Goal: Task Accomplishment & Management: Use online tool/utility

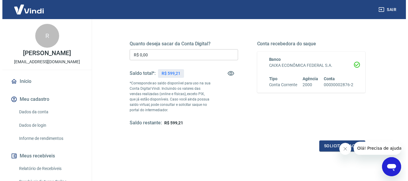
scroll to position [90, 0]
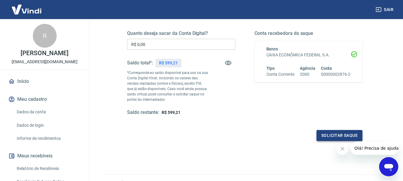
click at [339, 136] on button "Solicitar saque" at bounding box center [340, 135] width 46 height 11
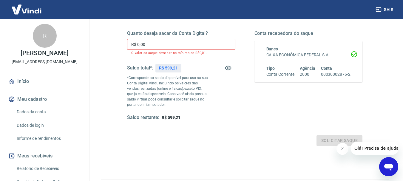
click at [155, 45] on input "R$ 0,00" at bounding box center [181, 44] width 108 height 11
drag, startPoint x: 154, startPoint y: 44, endPoint x: 105, endPoint y: 44, distance: 49.9
click at [107, 44] on div "Quanto deseja sacar da Conta Digital? R$ 0,00 ​ O valor do saque deve ser no mí…" at bounding box center [245, 104] width 288 height 224
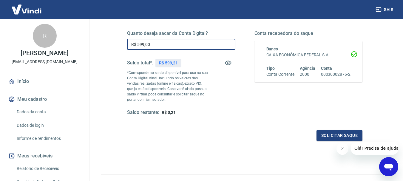
type input "R$ 599,00"
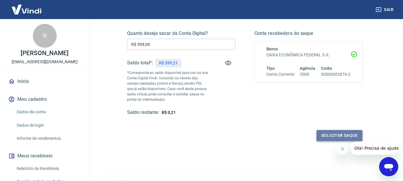
click at [342, 134] on button "Solicitar saque" at bounding box center [340, 135] width 46 height 11
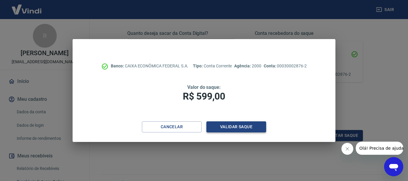
click at [234, 127] on button "Validar saque" at bounding box center [236, 127] width 60 height 11
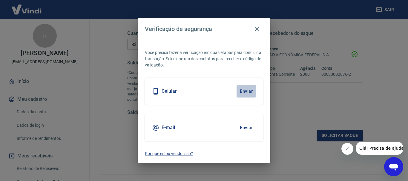
click at [245, 89] on button "Enviar" at bounding box center [245, 91] width 19 height 13
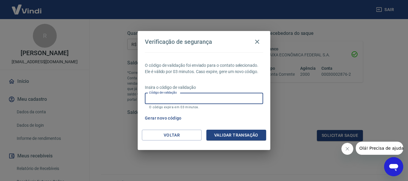
click at [178, 98] on input "Código de validação" at bounding box center [204, 98] width 118 height 11
type input "719270"
click at [231, 136] on button "Validar transação" at bounding box center [236, 135] width 60 height 11
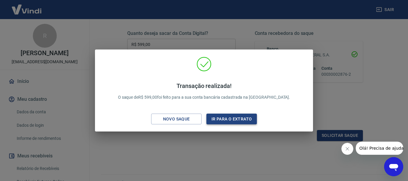
click at [223, 119] on button "Ir para o extrato" at bounding box center [231, 119] width 50 height 11
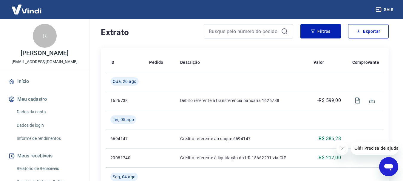
scroll to position [119, 0]
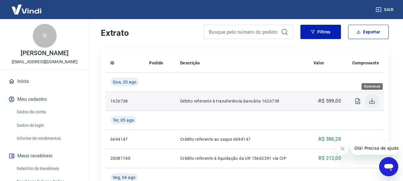
click at [372, 101] on icon "Download" at bounding box center [372, 101] width 5 height 5
